Goal: Task Accomplishment & Management: Use online tool/utility

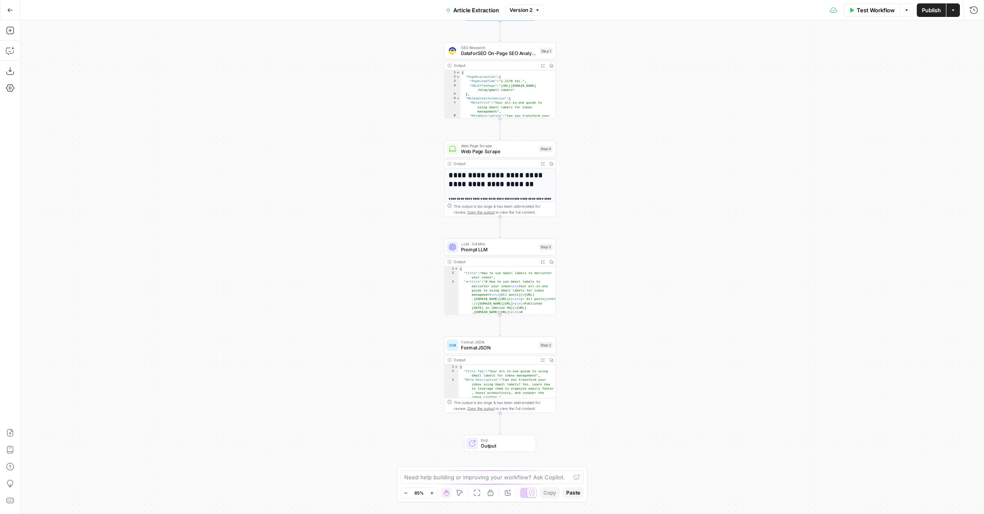
click at [876, 11] on span "Test Workflow" at bounding box center [876, 10] width 38 height 8
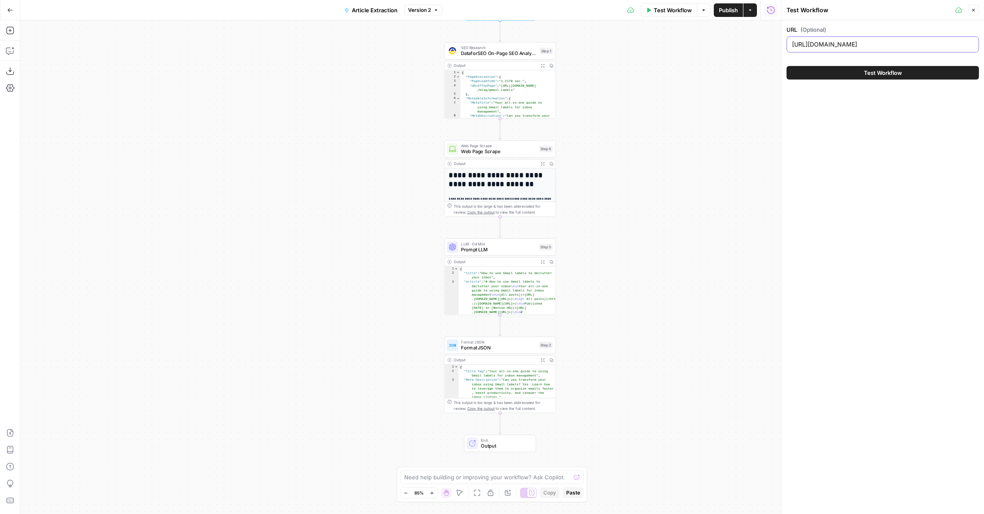
drag, startPoint x: 939, startPoint y: 43, endPoint x: 864, endPoint y: 44, distance: 74.9
click at [864, 44] on input "[URL][DOMAIN_NAME]" at bounding box center [882, 44] width 181 height 8
type input "[URL][DOMAIN_NAME]"
click at [787, 66] on button "Test Workflow" at bounding box center [883, 73] width 192 height 14
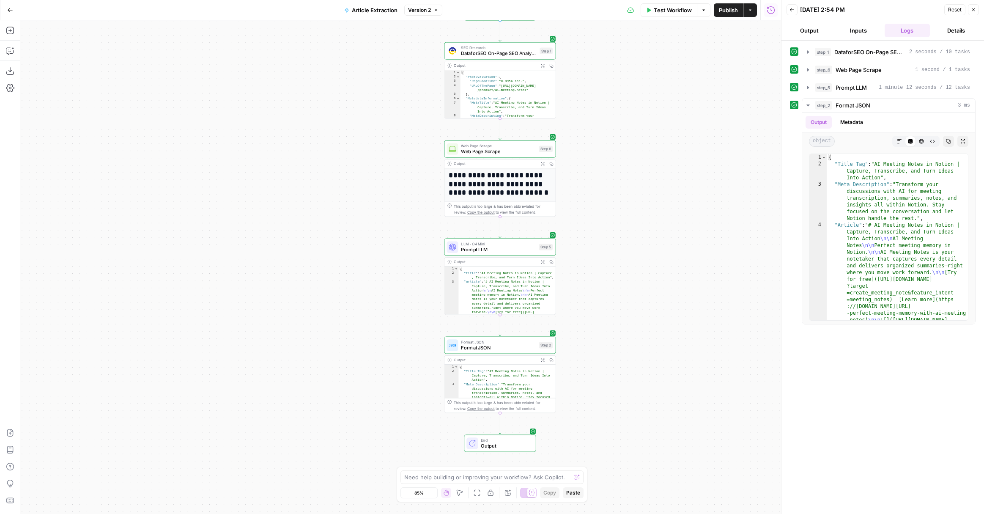
click at [366, 10] on span "Article Extraction" at bounding box center [375, 10] width 46 height 8
drag, startPoint x: 47, startPoint y: 63, endPoint x: 17, endPoint y: 60, distance: 30.2
click at [17, 60] on body "Notion New Home Browse Your Data Usage Settings Recent Grids Content Updates - …" at bounding box center [492, 257] width 984 height 514
click at [49, 61] on input "Article Extraction" at bounding box center [99, 63] width 140 height 8
drag, startPoint x: 47, startPoint y: 61, endPoint x: 26, endPoint y: 61, distance: 21.2
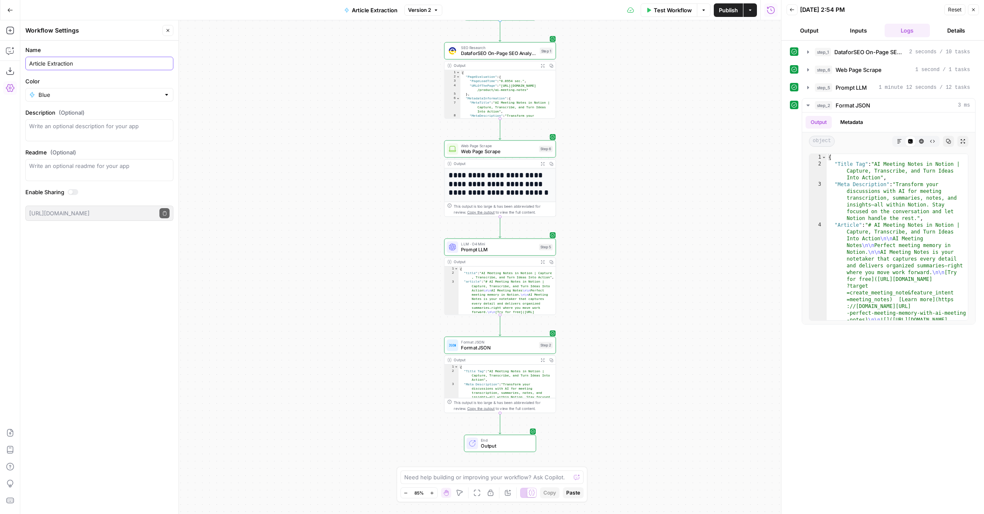
click at [26, 61] on div "Article Extraction" at bounding box center [99, 64] width 148 height 14
type input "Page Extraction"
click at [257, 54] on div "**********" at bounding box center [400, 267] width 761 height 494
click at [11, 12] on icon "button" at bounding box center [10, 10] width 6 height 6
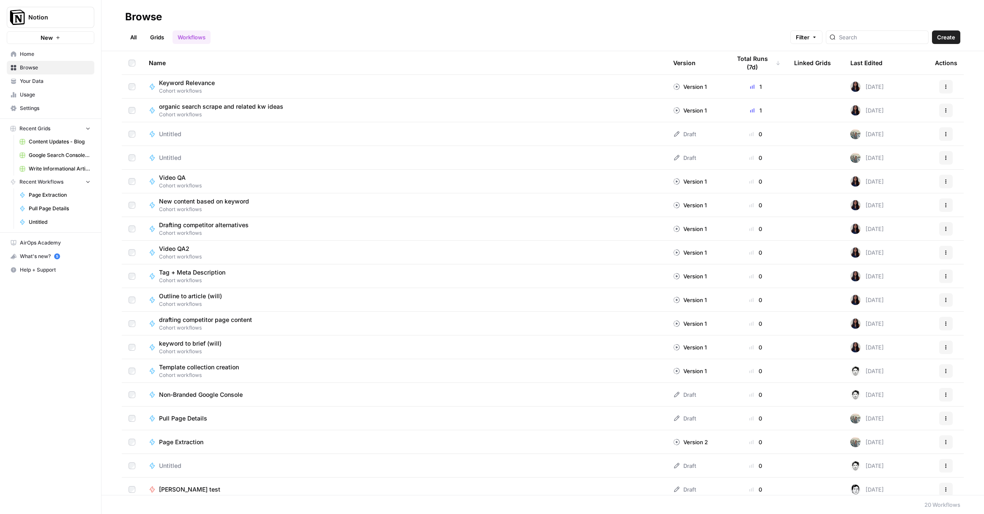
click at [143, 33] on ul "All Grids Workflows" at bounding box center [167, 37] width 85 height 14
click at [153, 35] on link "Grids" at bounding box center [157, 37] width 24 height 14
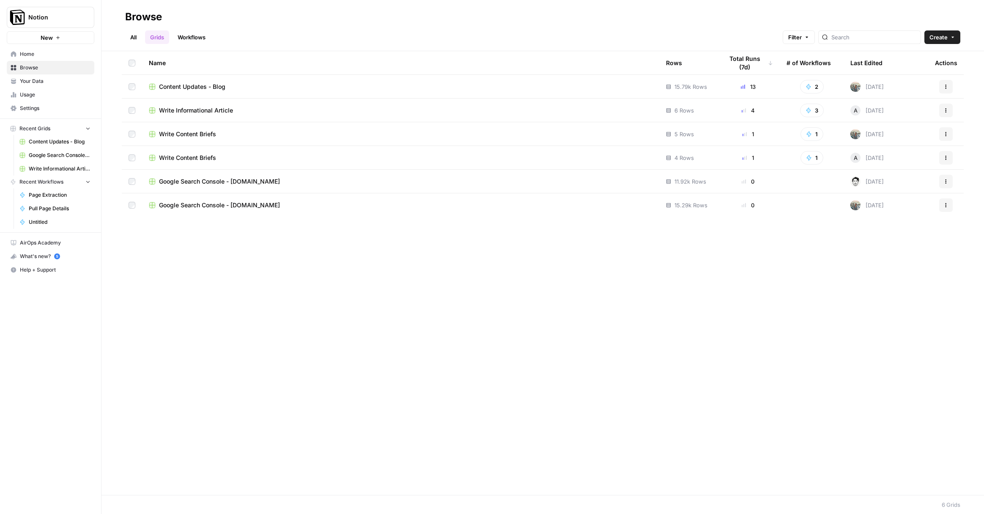
click at [139, 36] on link "All" at bounding box center [133, 37] width 16 height 14
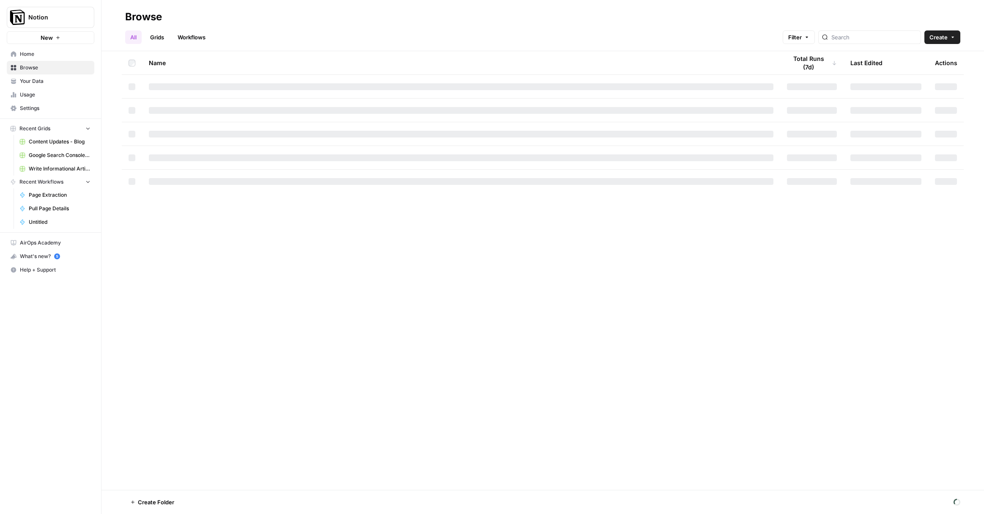
click at [159, 38] on link "Grids" at bounding box center [157, 37] width 24 height 14
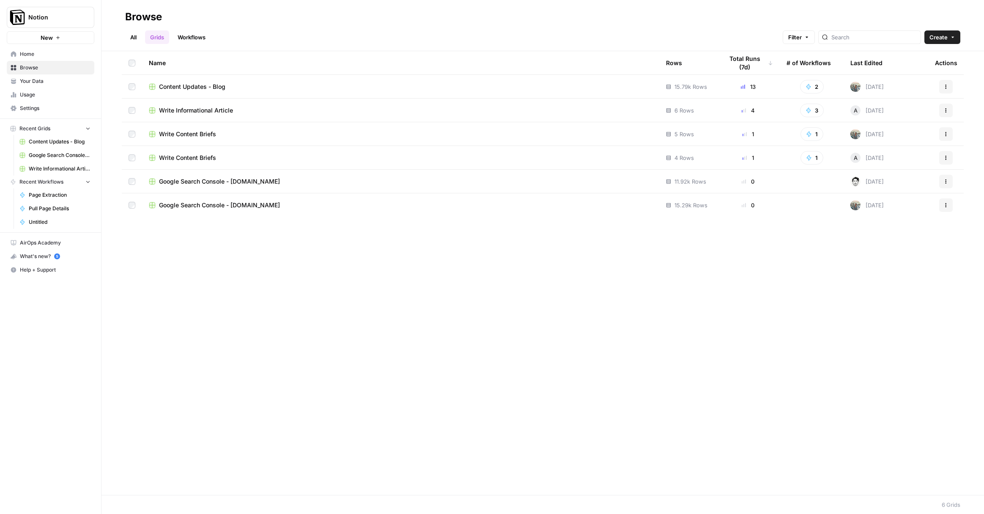
click at [206, 38] on link "Workflows" at bounding box center [192, 37] width 38 height 14
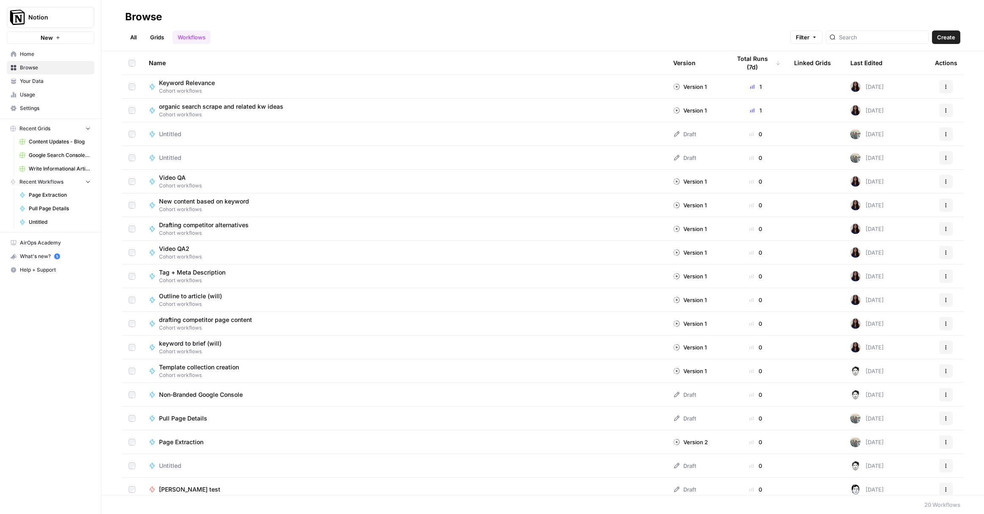
click at [948, 37] on span "Create" at bounding box center [946, 37] width 18 height 8
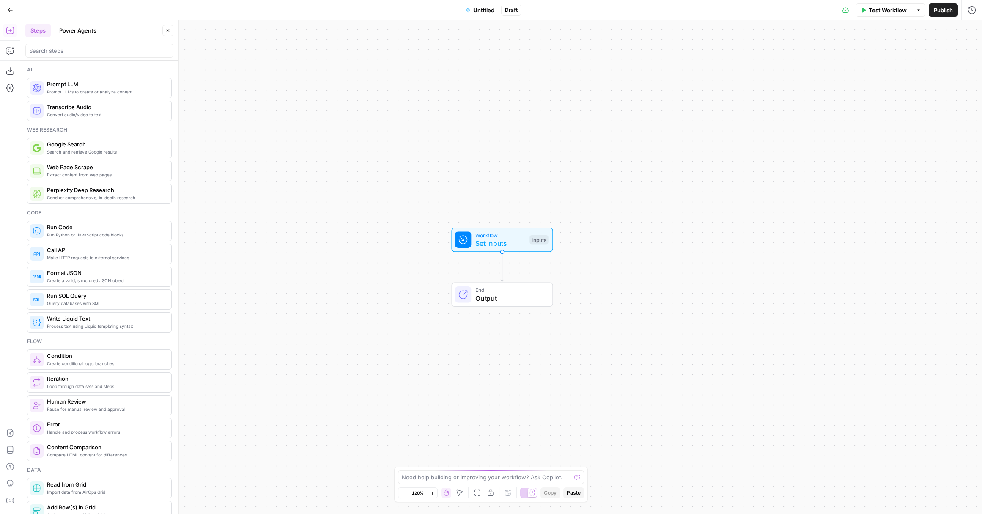
click at [5, 8] on button "Go Back" at bounding box center [10, 10] width 15 height 15
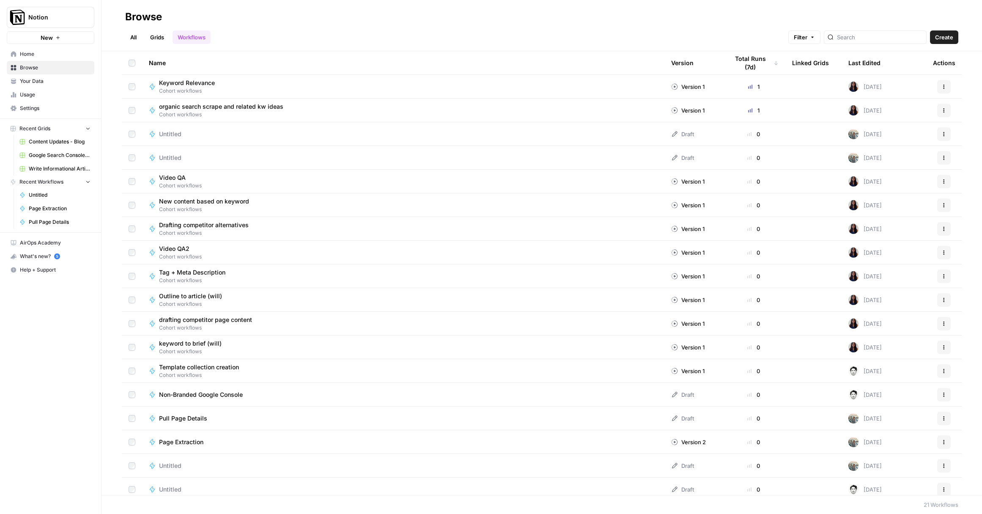
click at [55, 141] on span "Content Updates - Blog" at bounding box center [60, 142] width 62 height 8
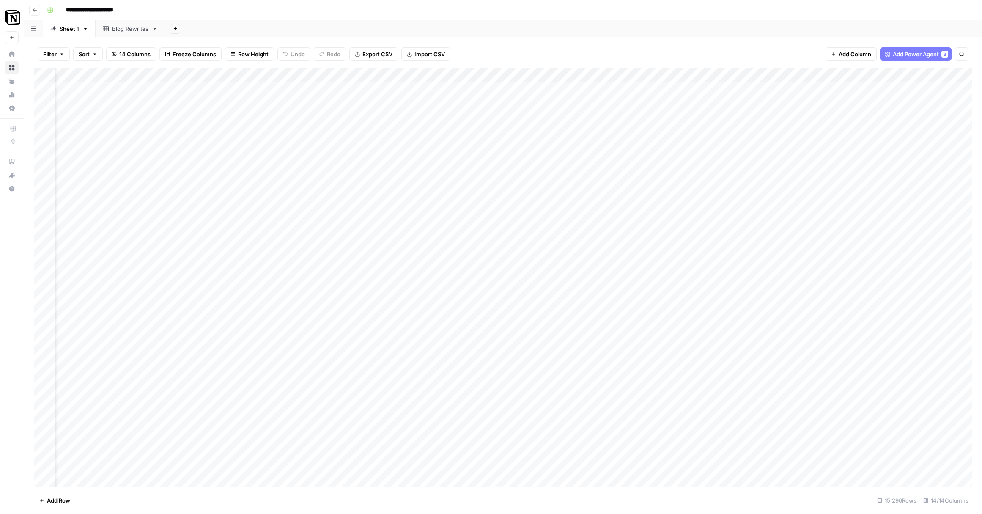
scroll to position [0, 315]
click at [938, 71] on span "Add Column" at bounding box center [953, 75] width 30 height 8
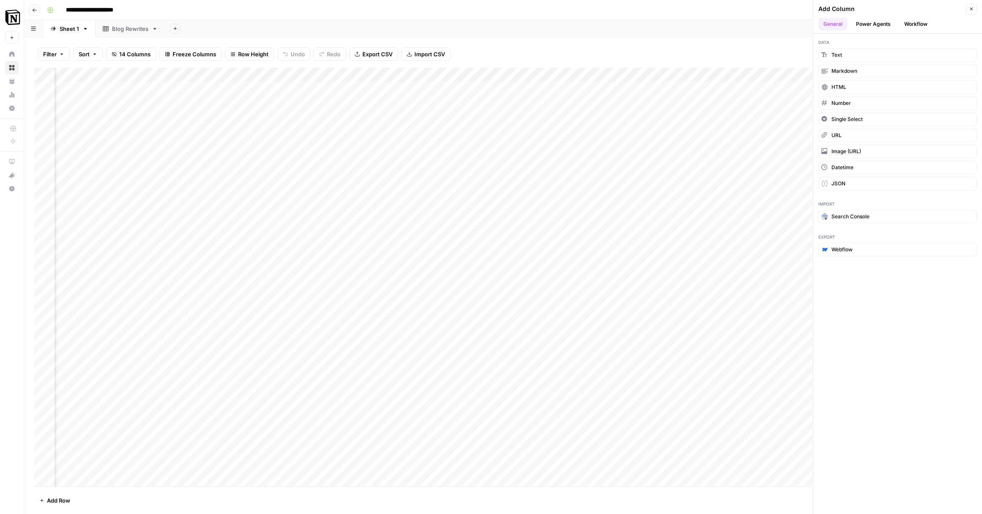
click at [920, 25] on button "Workflow" at bounding box center [915, 24] width 33 height 13
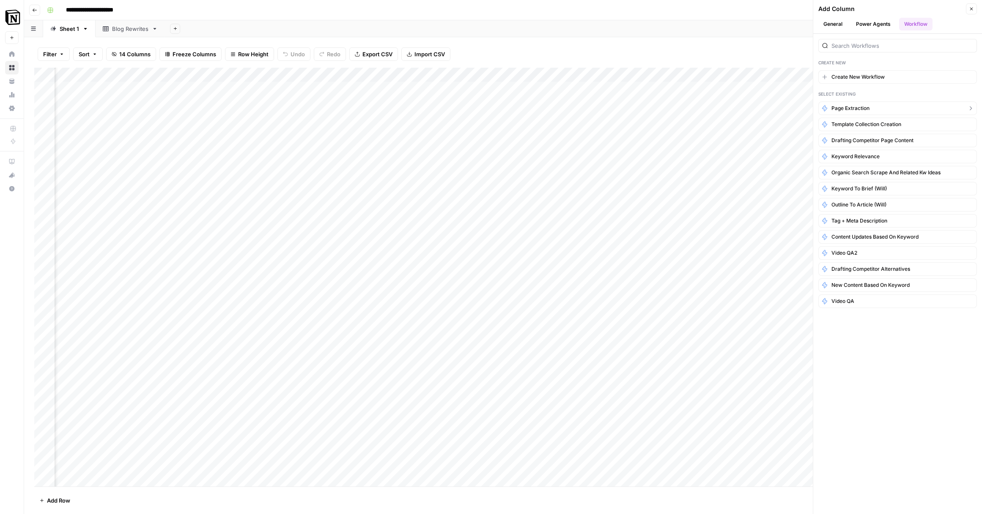
click at [886, 105] on button "Page Extraction" at bounding box center [898, 109] width 159 height 14
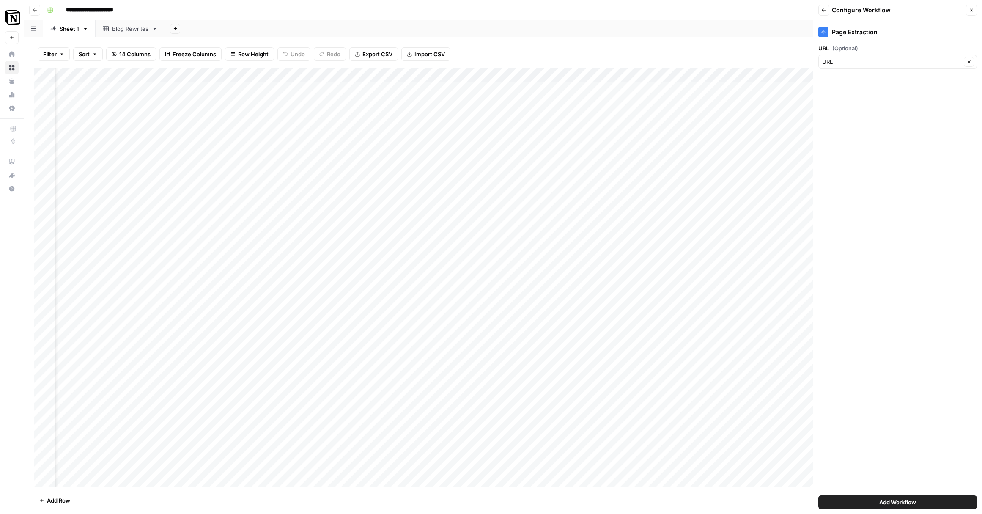
click at [934, 500] on button "Add Workflow" at bounding box center [898, 502] width 159 height 14
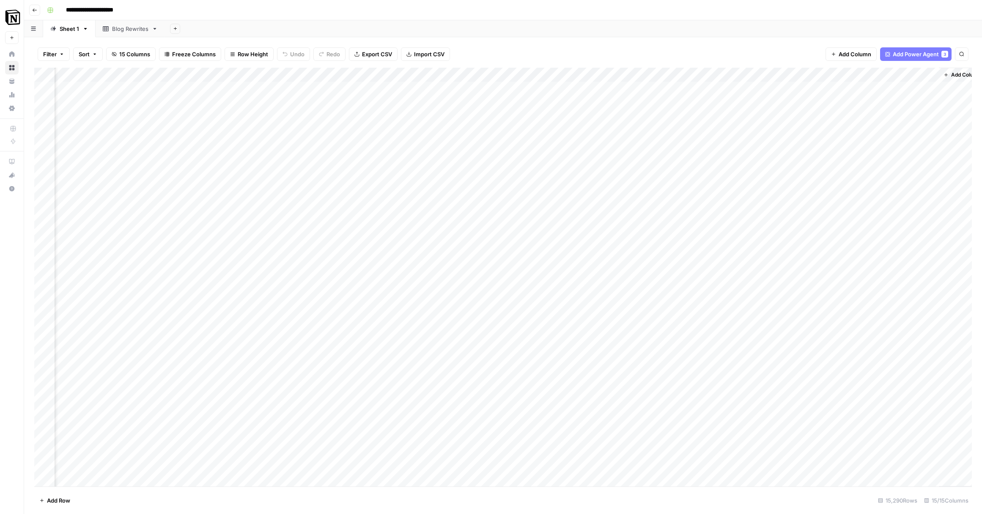
scroll to position [0, 391]
click at [903, 87] on div "Add Column" at bounding box center [503, 277] width 938 height 419
click at [953, 75] on span "Add Column" at bounding box center [953, 75] width 30 height 8
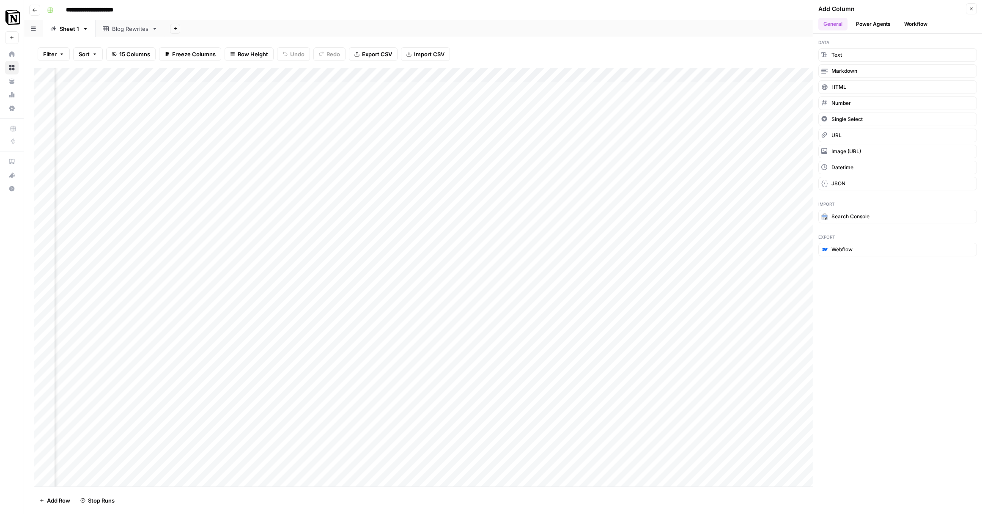
click at [927, 28] on button "Workflow" at bounding box center [915, 24] width 33 height 13
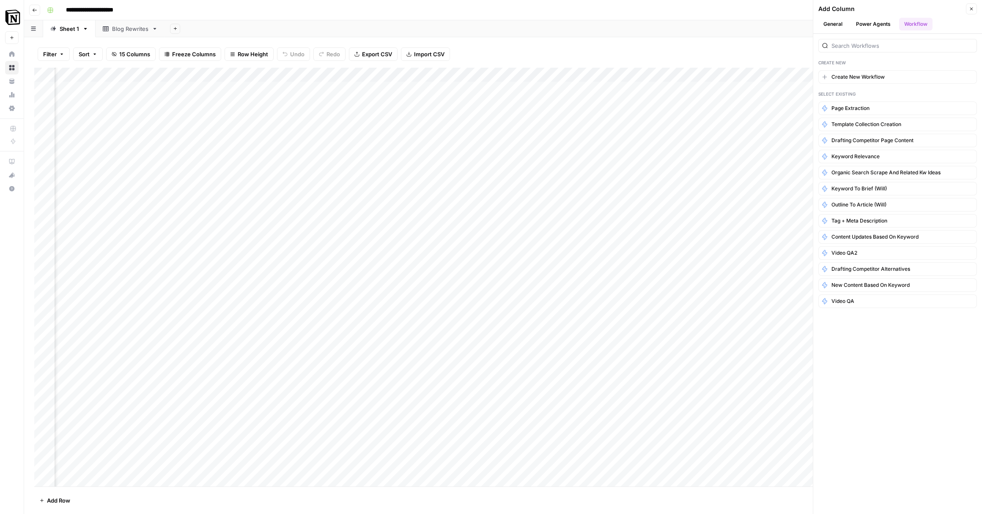
click at [971, 8] on icon "button" at bounding box center [971, 9] width 3 height 3
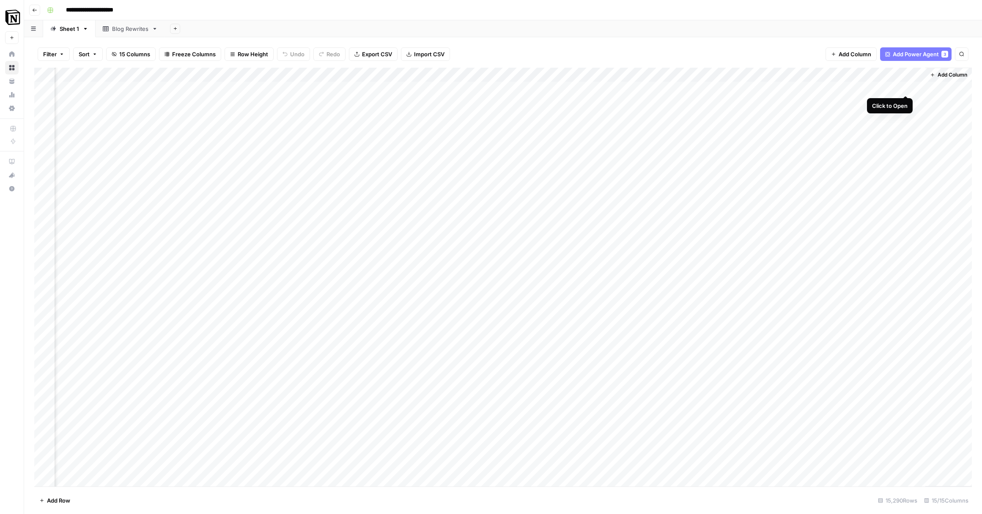
click at [905, 85] on div "Add Column" at bounding box center [503, 277] width 938 height 419
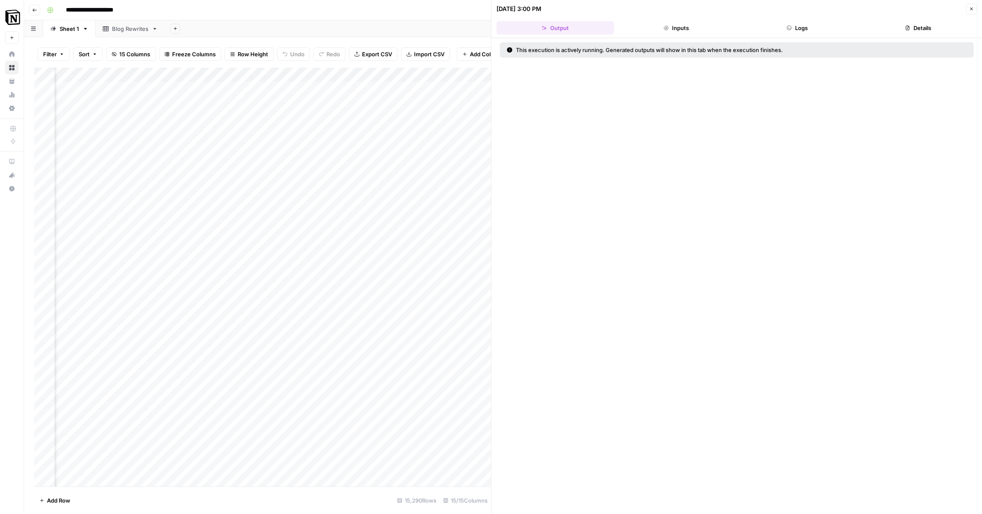
click at [975, 9] on button "Close" at bounding box center [971, 8] width 11 height 11
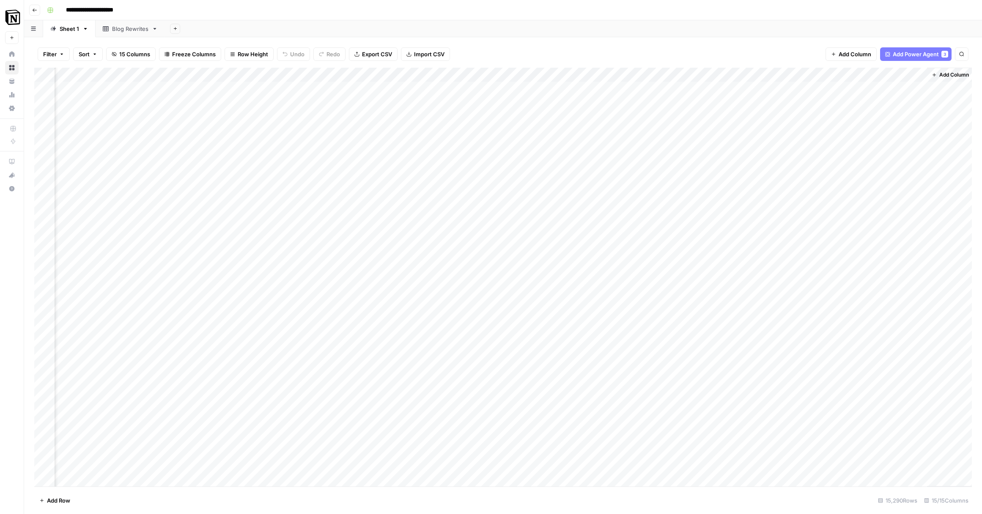
scroll to position [2, 381]
drag, startPoint x: 900, startPoint y: 102, endPoint x: 898, endPoint y: 107, distance: 5.1
click at [900, 102] on div "Add Column" at bounding box center [503, 277] width 938 height 419
click at [894, 118] on div "Add Column" at bounding box center [503, 277] width 938 height 419
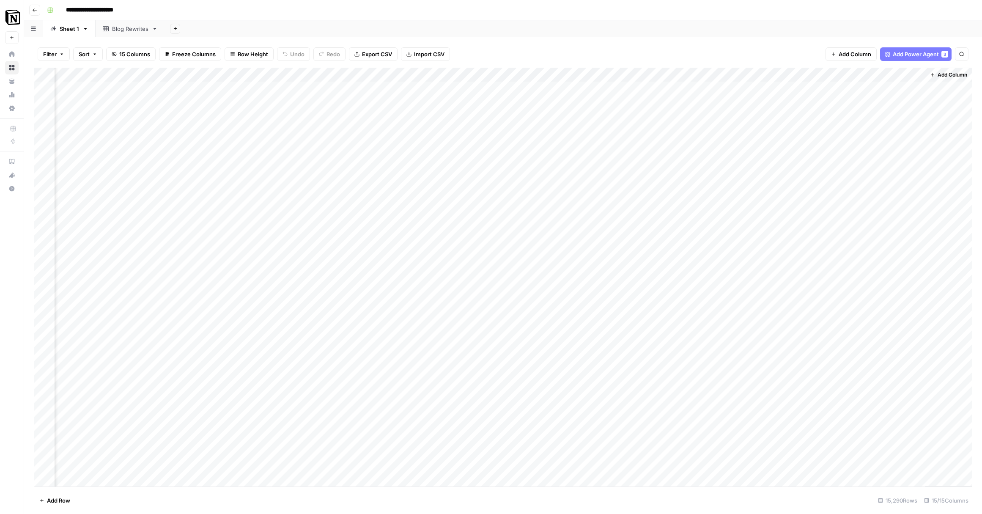
click at [914, 52] on span "Add Power Agent" at bounding box center [916, 54] width 46 height 8
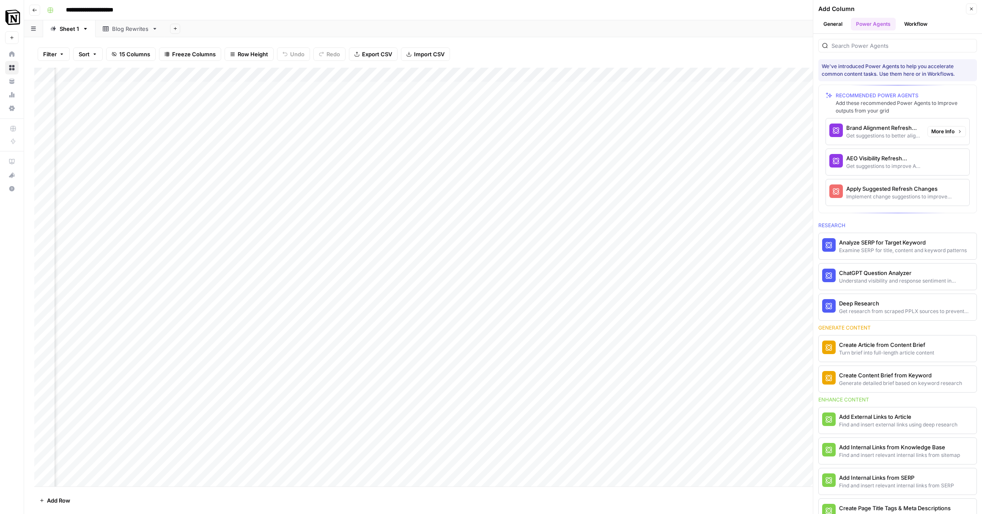
scroll to position [2, 514]
click at [774, 47] on div "Filter Sort 15 Columns Freeze Columns Row Height Undo Redo Export CSV Import CS…" at bounding box center [503, 54] width 938 height 27
click at [772, 77] on div "Add Column" at bounding box center [503, 277] width 938 height 419
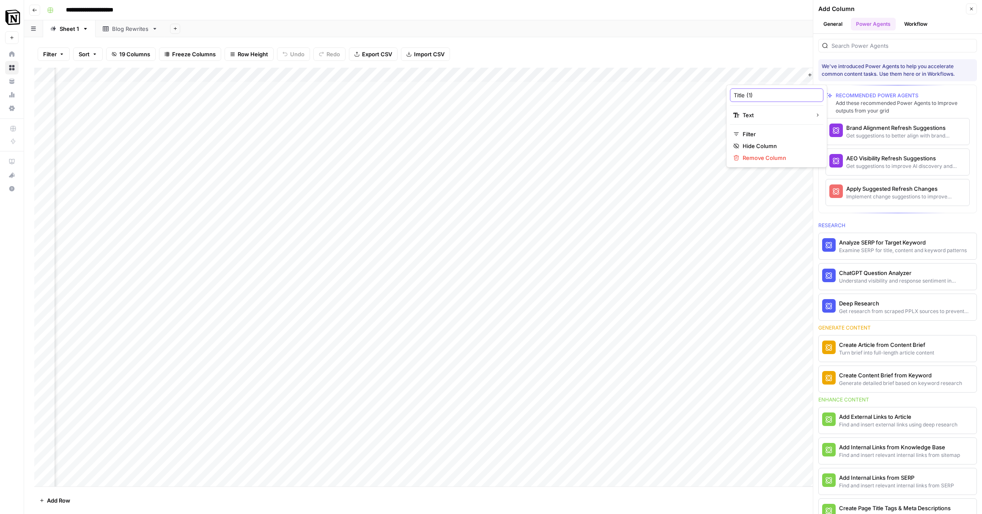
click at [760, 95] on input "Title (1)" at bounding box center [777, 95] width 86 height 8
drag, startPoint x: 764, startPoint y: 94, endPoint x: 745, endPoint y: 93, distance: 18.7
click at [745, 93] on input "Title (1)" at bounding box center [777, 95] width 86 height 8
type input "Article Title"
drag, startPoint x: 774, startPoint y: 71, endPoint x: 552, endPoint y: 68, distance: 221.3
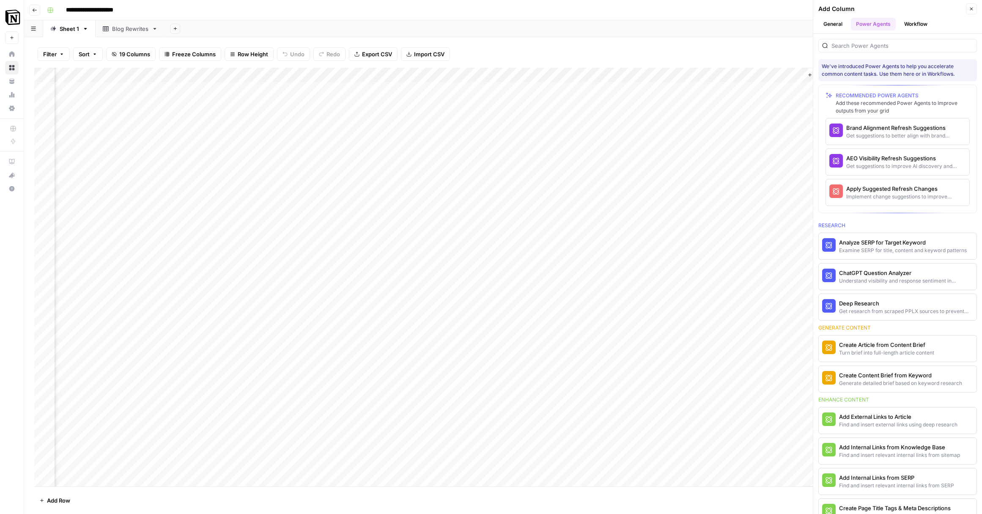
click at [554, 68] on div "Add Column" at bounding box center [503, 277] width 938 height 419
click at [527, 86] on div "Add Column" at bounding box center [503, 277] width 938 height 419
click at [613, 88] on div "Add Column" at bounding box center [503, 277] width 938 height 419
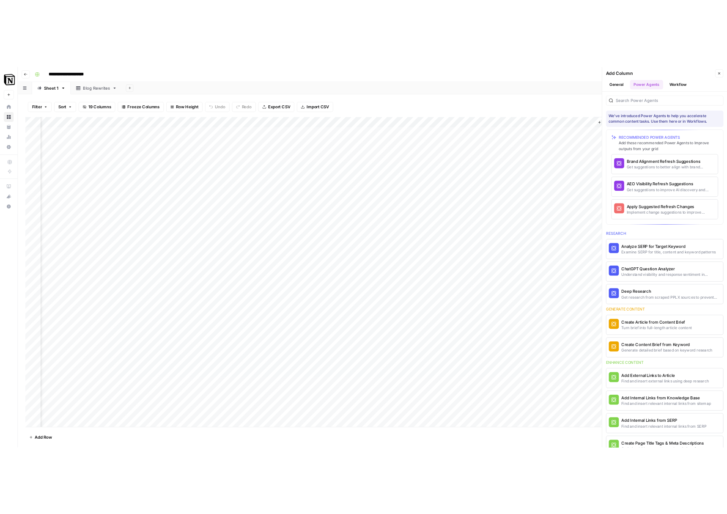
scroll to position [1, 815]
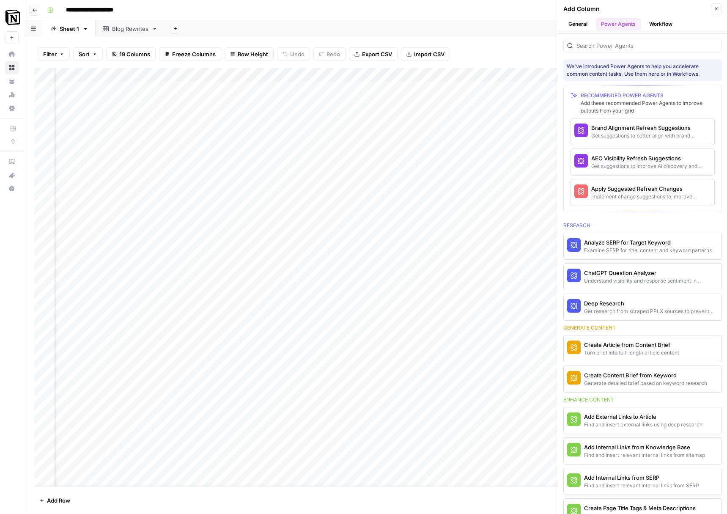
click at [116, 29] on div "Blog Rewrites" at bounding box center [130, 29] width 36 height 8
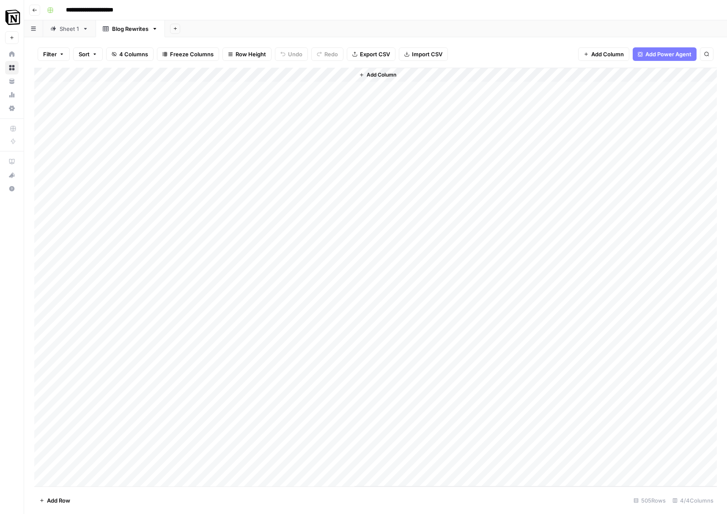
drag, startPoint x: 298, startPoint y: 208, endPoint x: 136, endPoint y: 390, distance: 243.3
click at [136, 390] on div "Add Column" at bounding box center [375, 277] width 683 height 419
drag, startPoint x: 198, startPoint y: 188, endPoint x: 343, endPoint y: 536, distance: 376.9
click at [343, 514] on html "**********" at bounding box center [363, 257] width 727 height 514
